Goal: Task Accomplishment & Management: Complete application form

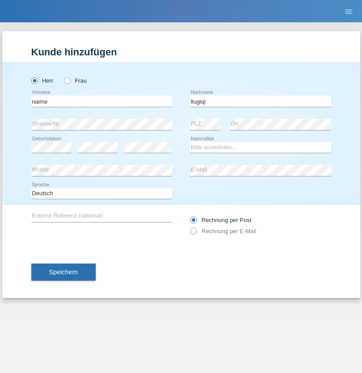
type input "llugiqi"
select select "CH"
radio input "true"
click at [101, 101] on input "text" at bounding box center [101, 101] width 141 height 11
type input "Shaban"
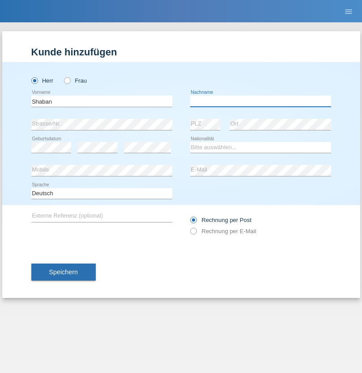
click at [260, 101] on input "text" at bounding box center [260, 101] width 141 height 11
type input "llugiqi"
select select "CH"
radio input "true"
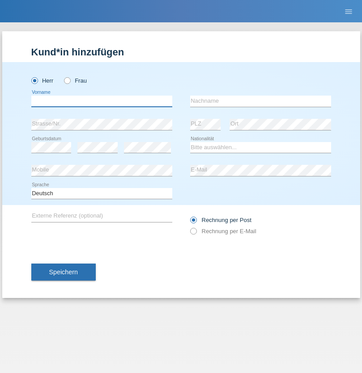
click at [101, 101] on input "text" at bounding box center [101, 101] width 141 height 11
type input "Simon"
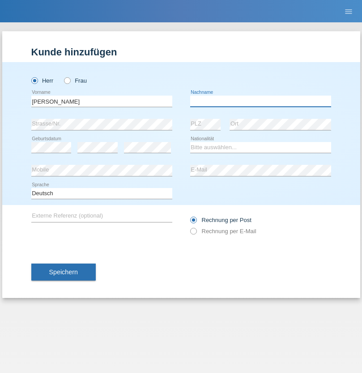
click at [260, 101] on input "text" at bounding box center [260, 101] width 141 height 11
type input "Wildhaber"
select select "CH"
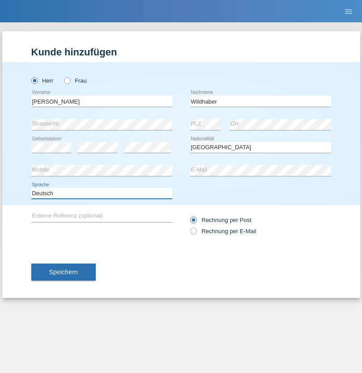
select select "en"
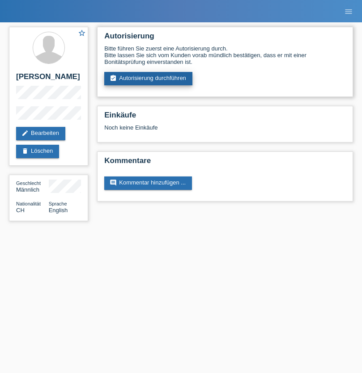
click at [148, 79] on link "assignment_turned_in Autorisierung durchführen" at bounding box center [148, 78] width 88 height 13
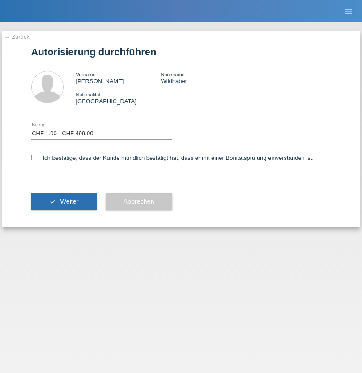
select select "1"
checkbox input "true"
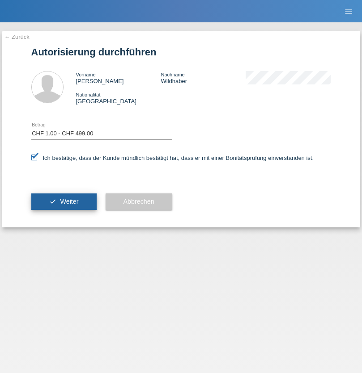
click at [63, 202] on span "Weiter" at bounding box center [69, 201] width 18 height 7
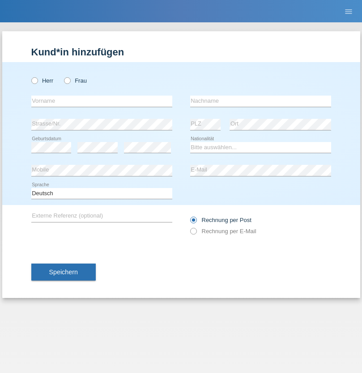
radio input "true"
click at [101, 101] on input "text" at bounding box center [101, 101] width 141 height 11
type input "[PERSON_NAME]"
click at [260, 101] on input "text" at bounding box center [260, 101] width 141 height 11
type input "Patera"
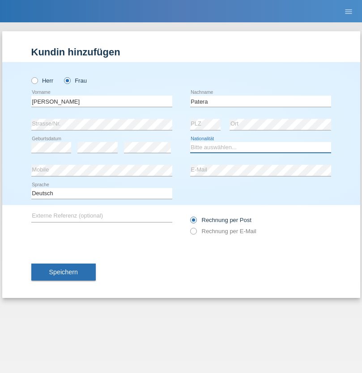
select select "CH"
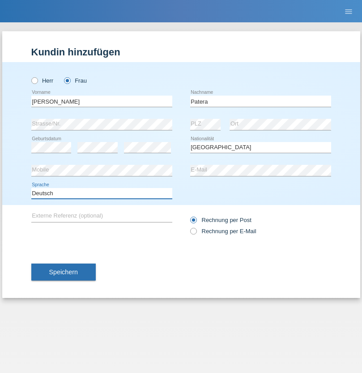
select select "en"
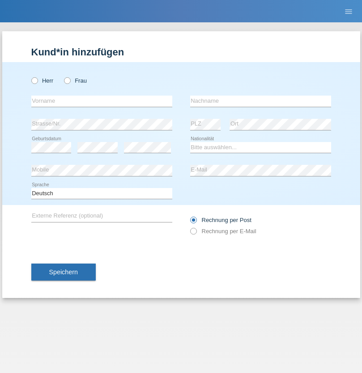
radio input "true"
click at [101, 101] on input "text" at bounding box center [101, 101] width 141 height 11
type input "Champing"
click at [260, 101] on input "text" at bounding box center [260, 101] width 141 height 11
type input "Malonga"
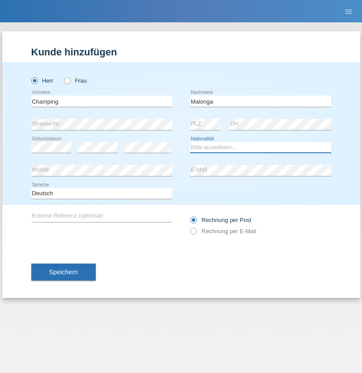
select select "CH"
radio input "true"
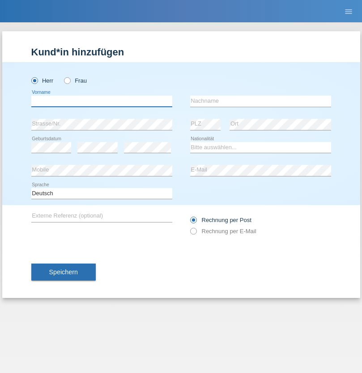
click at [101, 101] on input "text" at bounding box center [101, 101] width 141 height 11
type input "Djordjevic"
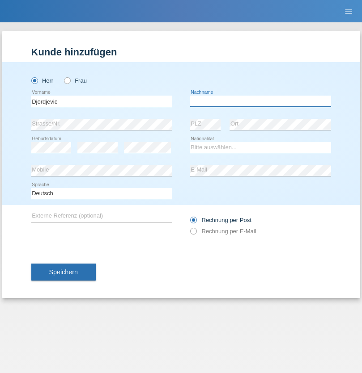
click at [260, 101] on input "text" at bounding box center [260, 101] width 141 height 11
type input "Radosav"
select select "RS"
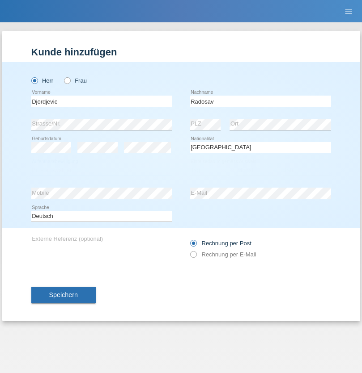
select select "C"
select select "10"
select select "03"
select select "1989"
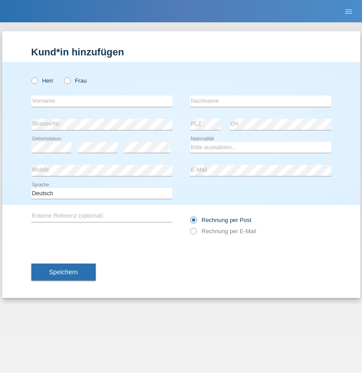
radio input "true"
click at [101, 101] on input "text" at bounding box center [101, 101] width 141 height 11
type input "[PERSON_NAME]"
click at [260, 101] on input "text" at bounding box center [260, 101] width 141 height 11
type input "Sakhi"
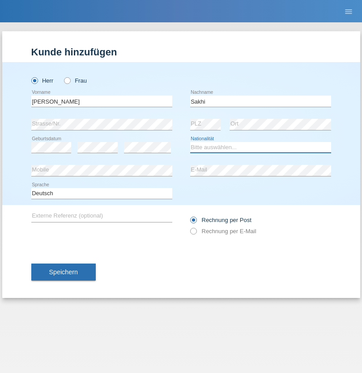
select select "IT"
select select "C"
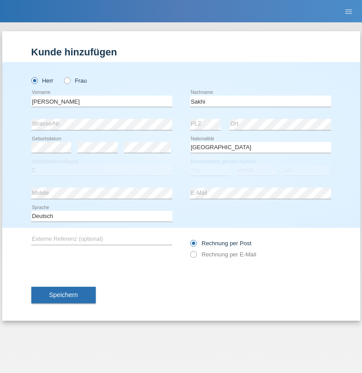
select select "24"
select select "10"
select select "2021"
